Goal: Navigation & Orientation: Find specific page/section

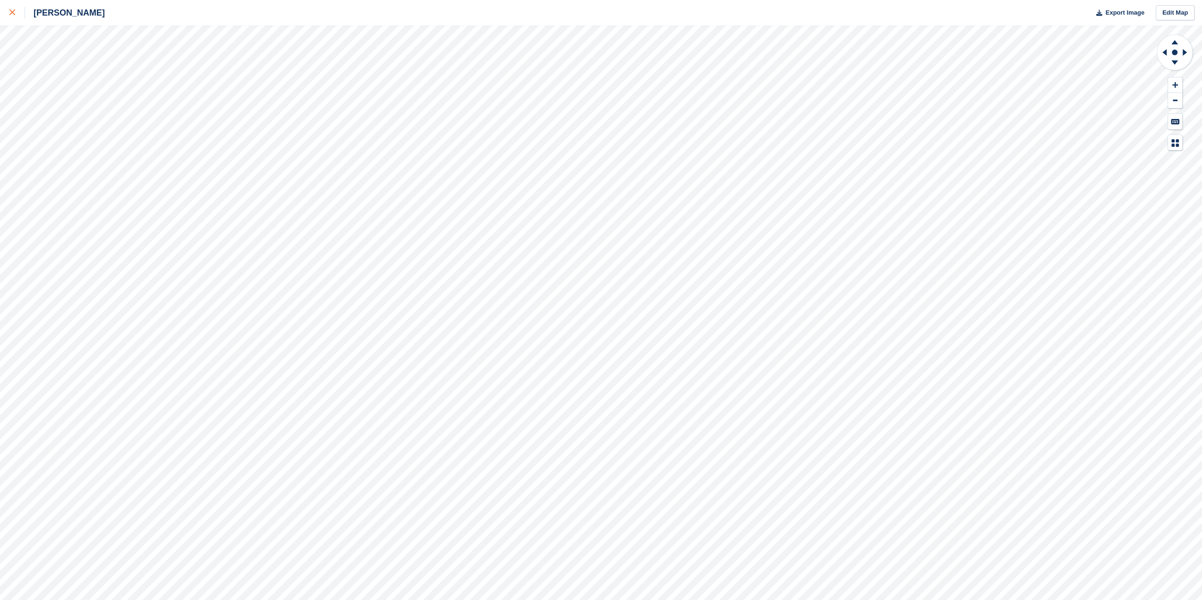
click at [16, 11] on div at bounding box center [17, 12] width 16 height 11
